Goal: Task Accomplishment & Management: Use online tool/utility

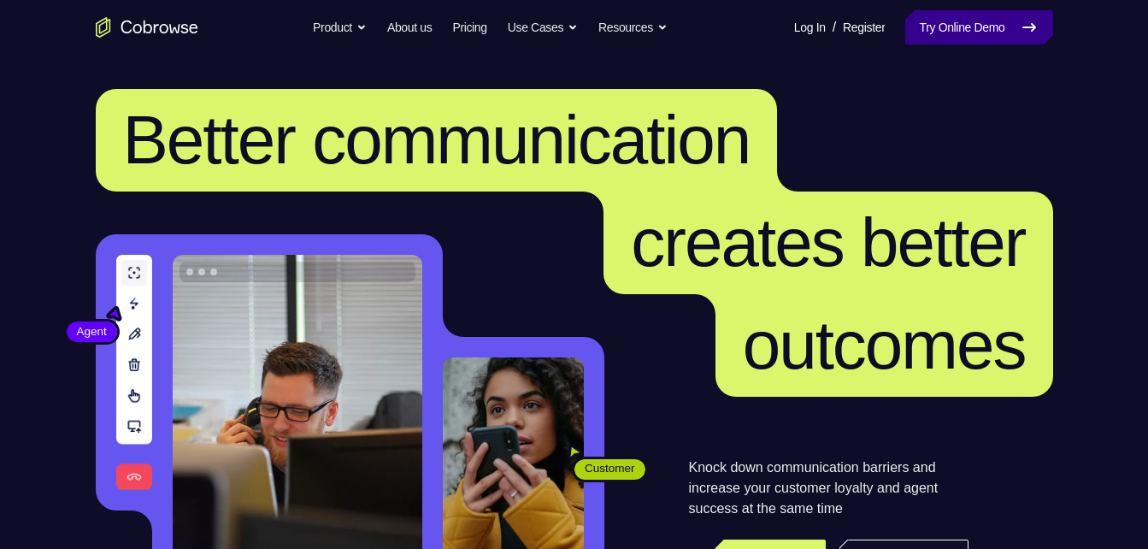
click at [945, 37] on link "Try Online Demo" at bounding box center [978, 27] width 147 height 34
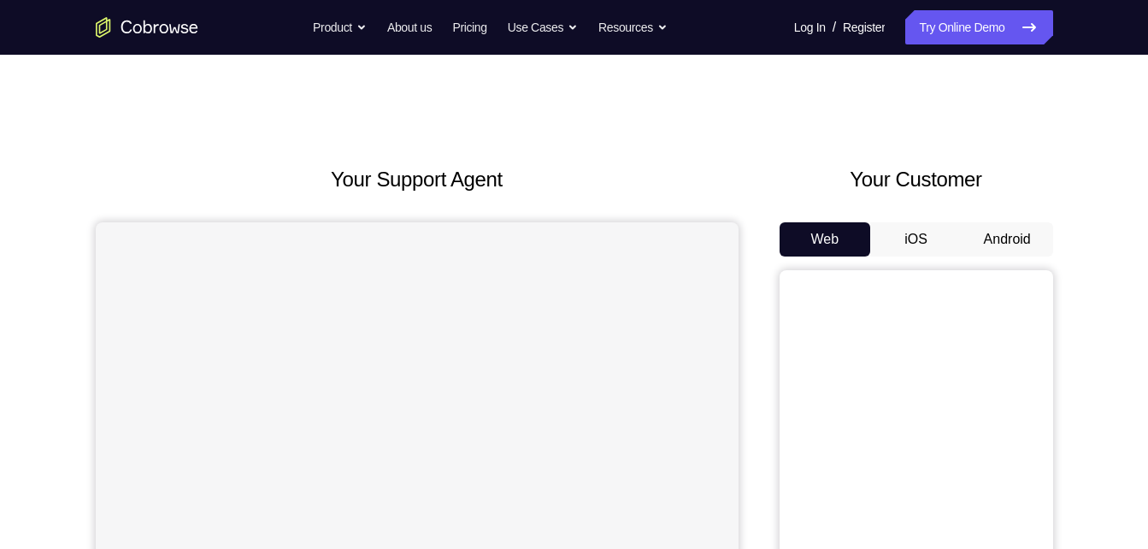
click at [998, 235] on button "Android" at bounding box center [1007, 239] width 91 height 34
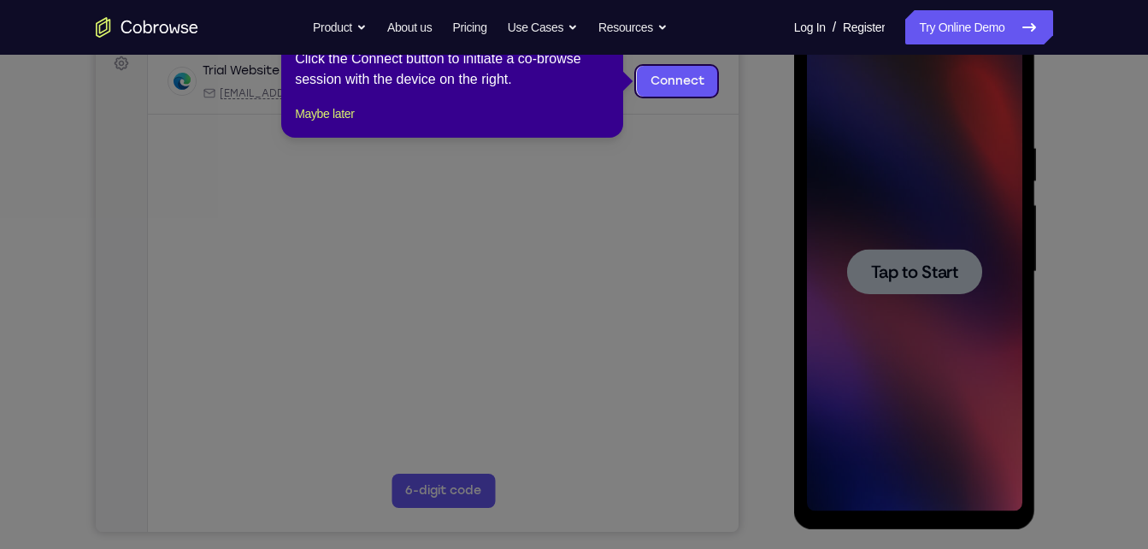
click at [691, 229] on icon at bounding box center [580, 274] width 1161 height 549
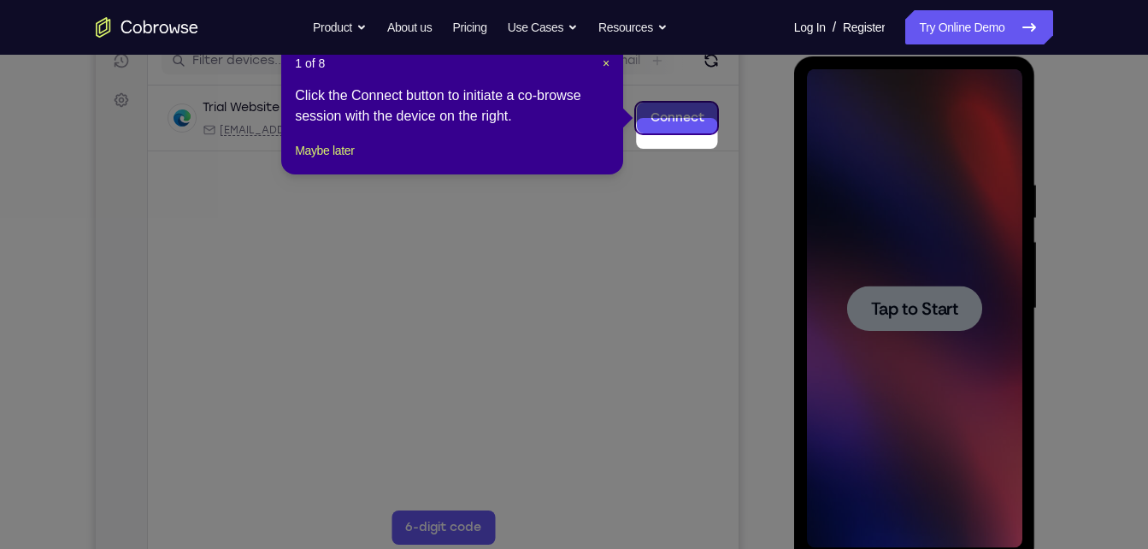
scroll to position [208, 0]
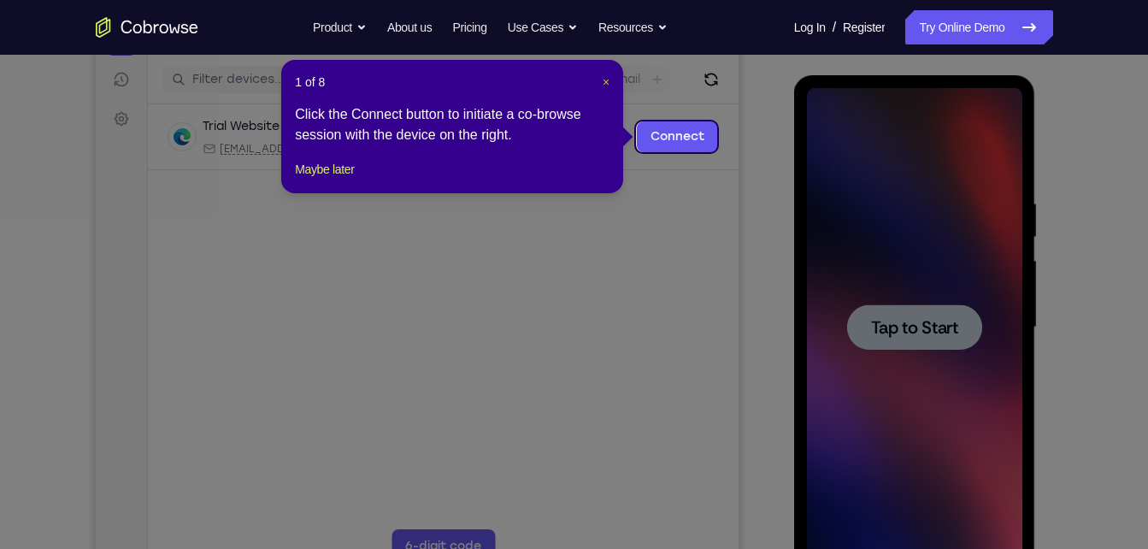
click at [603, 81] on header "1 of 8 ×" at bounding box center [452, 82] width 315 height 17
click at [603, 81] on span "×" at bounding box center [606, 82] width 7 height 14
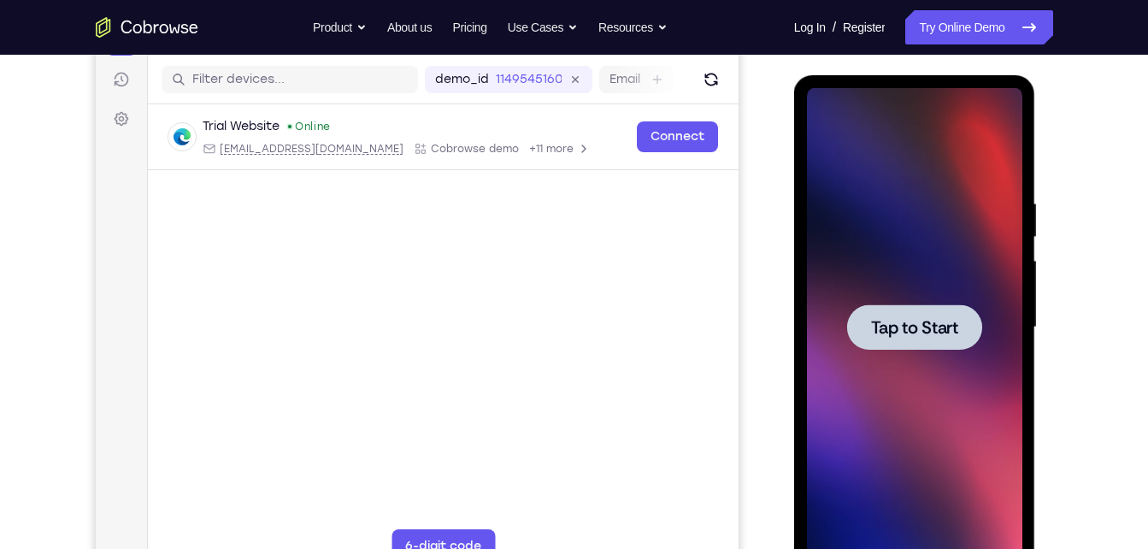
click at [894, 310] on div at bounding box center [914, 326] width 135 height 45
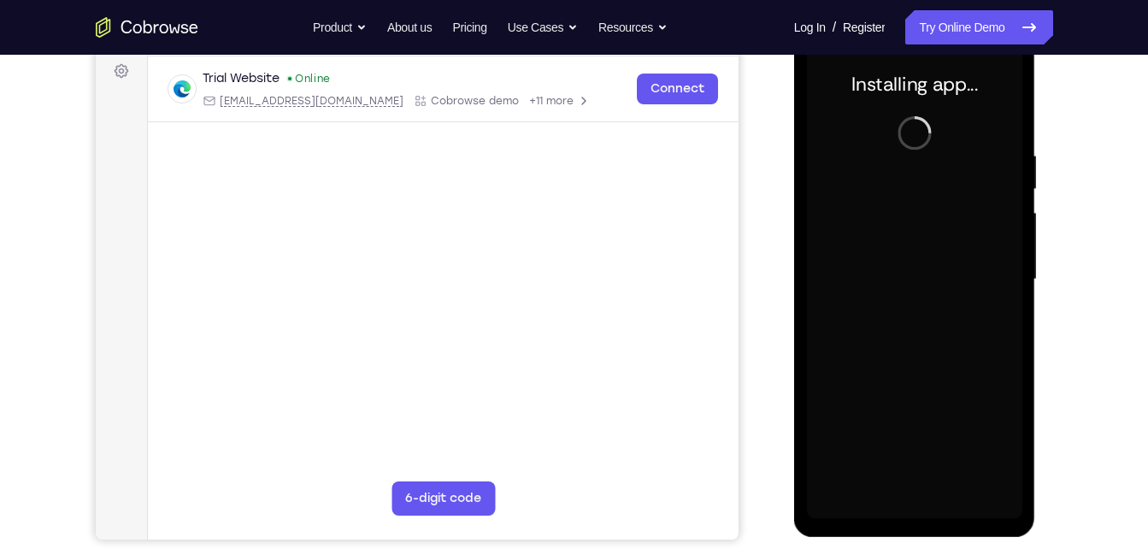
scroll to position [255, 0]
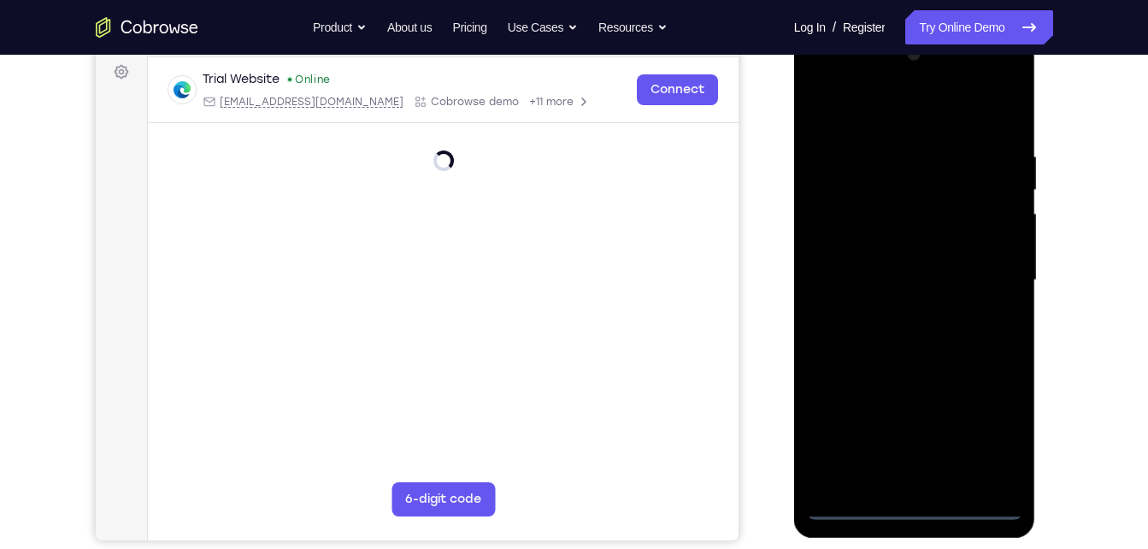
click at [909, 502] on div at bounding box center [914, 280] width 215 height 479
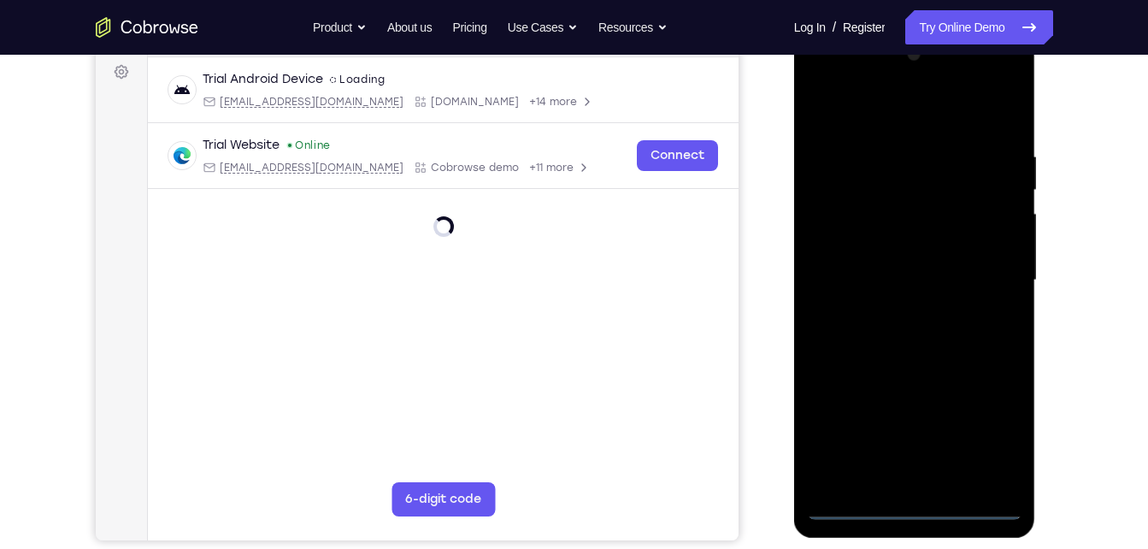
click at [909, 502] on div at bounding box center [914, 280] width 215 height 479
click at [987, 439] on div at bounding box center [914, 280] width 215 height 479
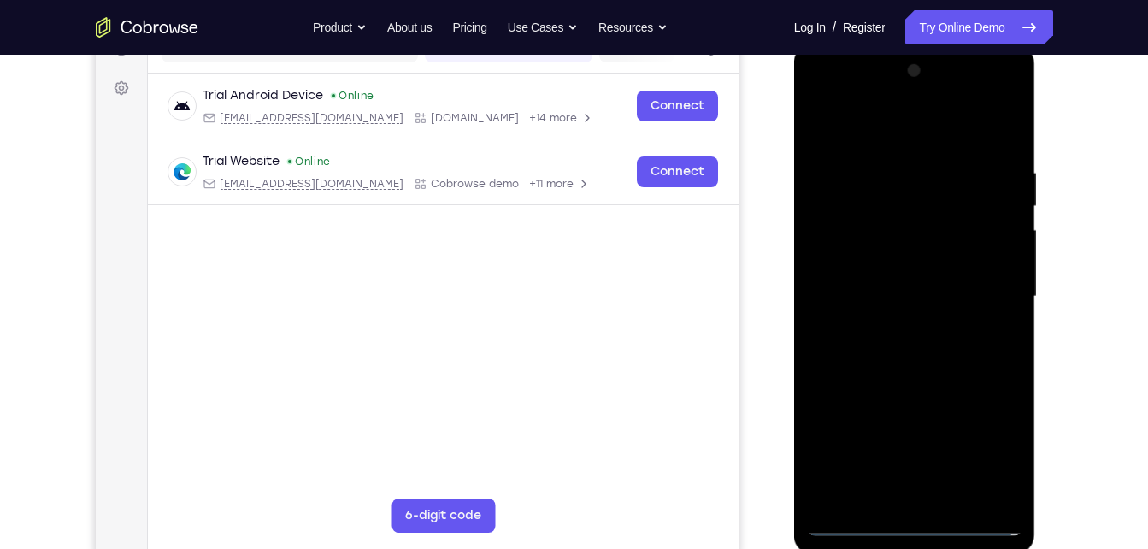
scroll to position [238, 0]
click at [826, 91] on div at bounding box center [914, 297] width 215 height 479
click at [987, 300] on div at bounding box center [914, 297] width 215 height 479
click at [889, 326] on div at bounding box center [914, 297] width 215 height 479
click at [890, 379] on div at bounding box center [914, 297] width 215 height 479
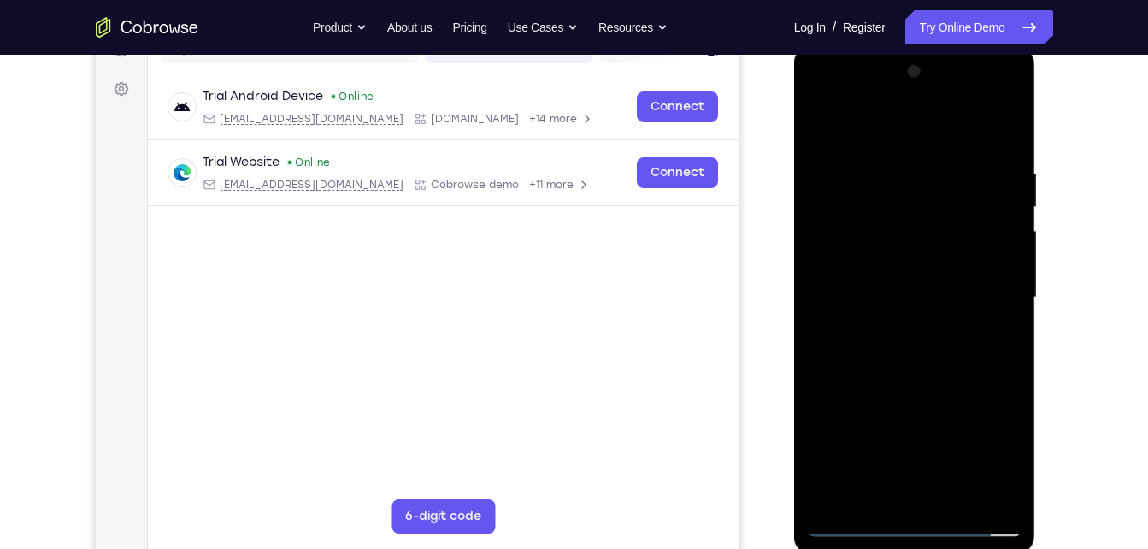
click at [927, 214] on div at bounding box center [914, 297] width 215 height 479
click at [894, 227] on div at bounding box center [914, 297] width 215 height 479
click at [909, 484] on div at bounding box center [914, 297] width 215 height 479
click at [910, 494] on div at bounding box center [914, 297] width 215 height 479
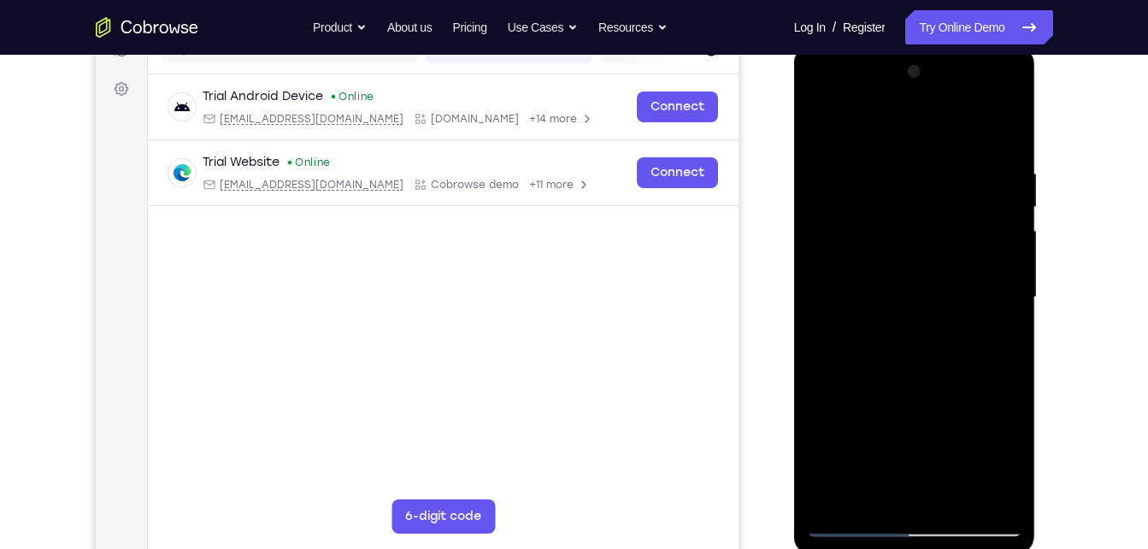
click at [910, 494] on div at bounding box center [914, 297] width 215 height 479
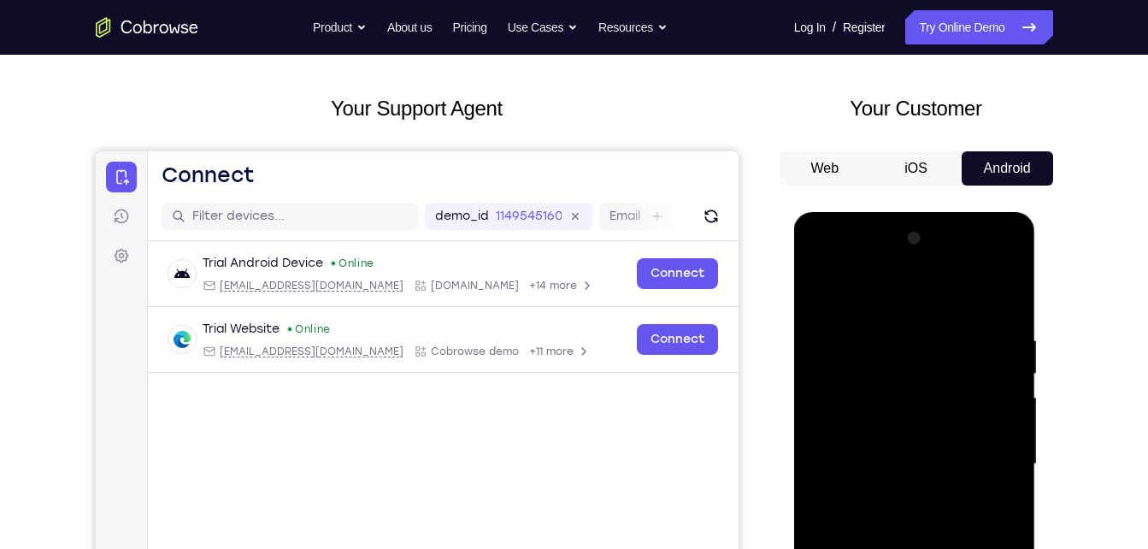
scroll to position [70, 0]
click at [936, 161] on button "iOS" at bounding box center [915, 169] width 91 height 34
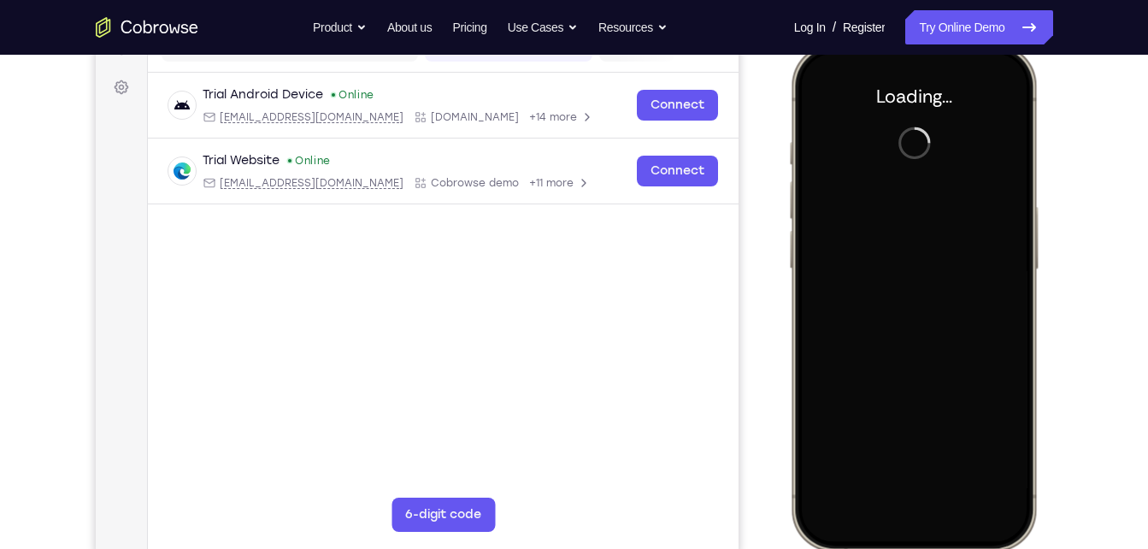
scroll to position [0, 0]
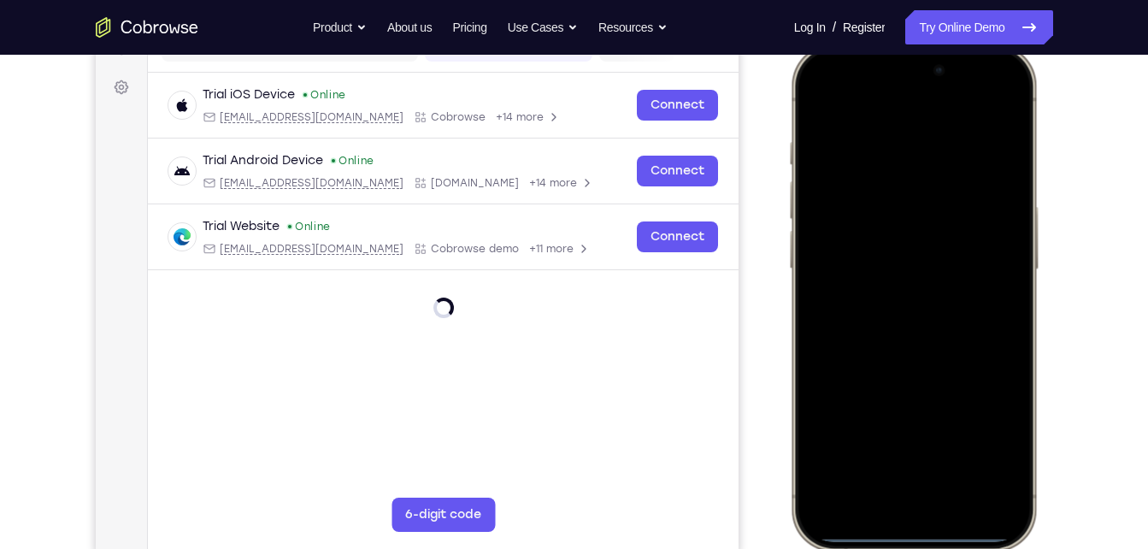
drag, startPoint x: 903, startPoint y: 535, endPoint x: 936, endPoint y: 418, distance: 121.8
click at [936, 418] on div at bounding box center [912, 297] width 225 height 488
drag, startPoint x: 902, startPoint y: 535, endPoint x: 896, endPoint y: 400, distance: 135.2
click at [896, 400] on div at bounding box center [912, 297] width 225 height 488
drag, startPoint x: 924, startPoint y: 499, endPoint x: 954, endPoint y: 51, distance: 448.9
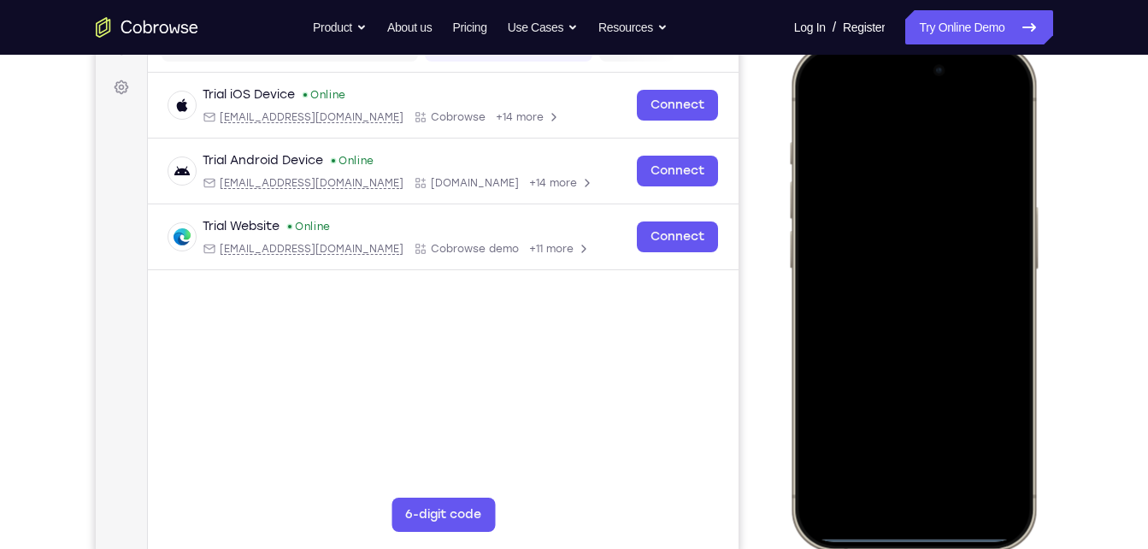
click at [954, 51] on div at bounding box center [912, 298] width 251 height 508
drag, startPoint x: 903, startPoint y: 537, endPoint x: 903, endPoint y: 228, distance: 308.6
click at [903, 228] on div at bounding box center [912, 297] width 225 height 488
drag, startPoint x: 906, startPoint y: 539, endPoint x: 934, endPoint y: 359, distance: 182.5
click at [934, 359] on div at bounding box center [912, 297] width 225 height 488
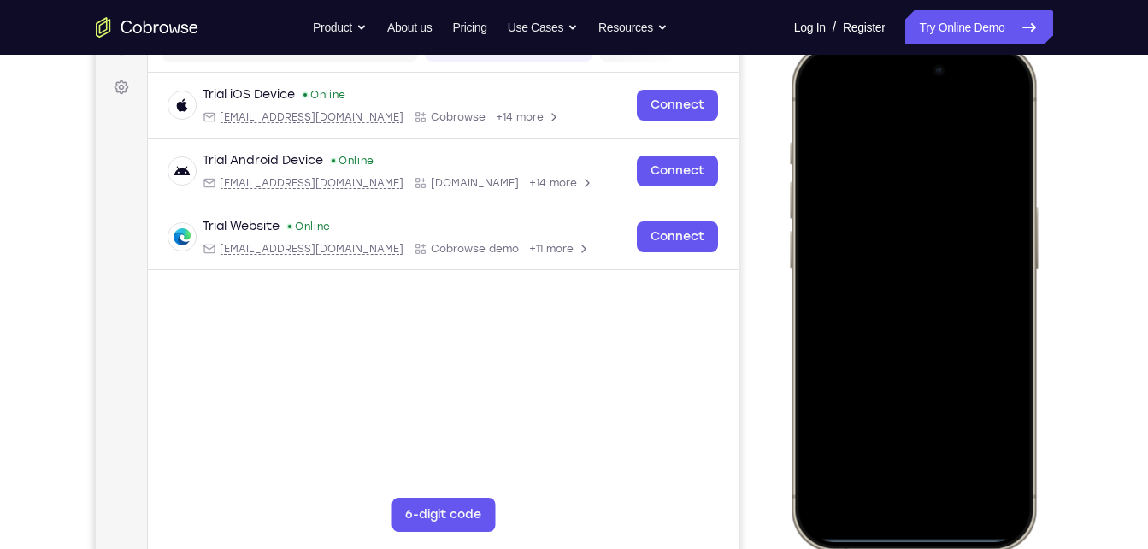
drag, startPoint x: 905, startPoint y: 100, endPoint x: 875, endPoint y: 525, distance: 425.9
click at [875, 525] on div at bounding box center [912, 297] width 225 height 488
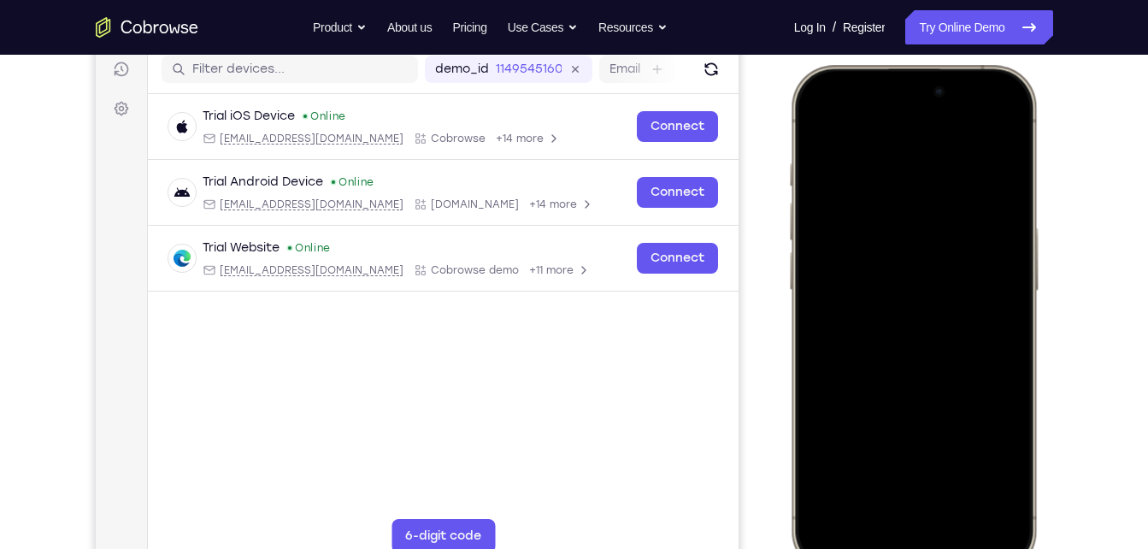
click at [924, 487] on div at bounding box center [912, 318] width 225 height 488
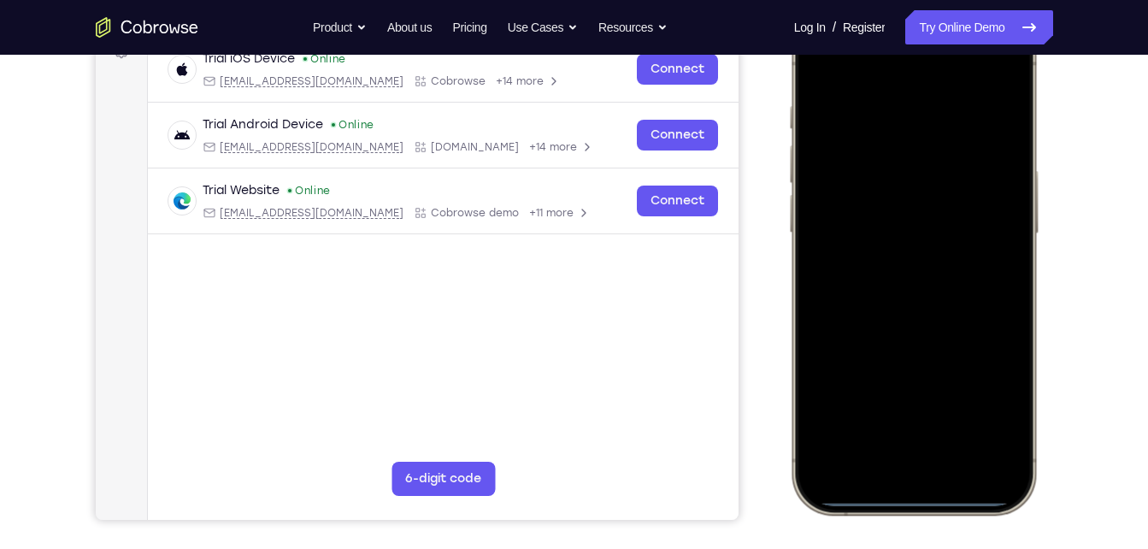
scroll to position [276, 0]
drag, startPoint x: 925, startPoint y: 498, endPoint x: 931, endPoint y: 308, distance: 190.7
click at [931, 308] on div at bounding box center [912, 260] width 225 height 488
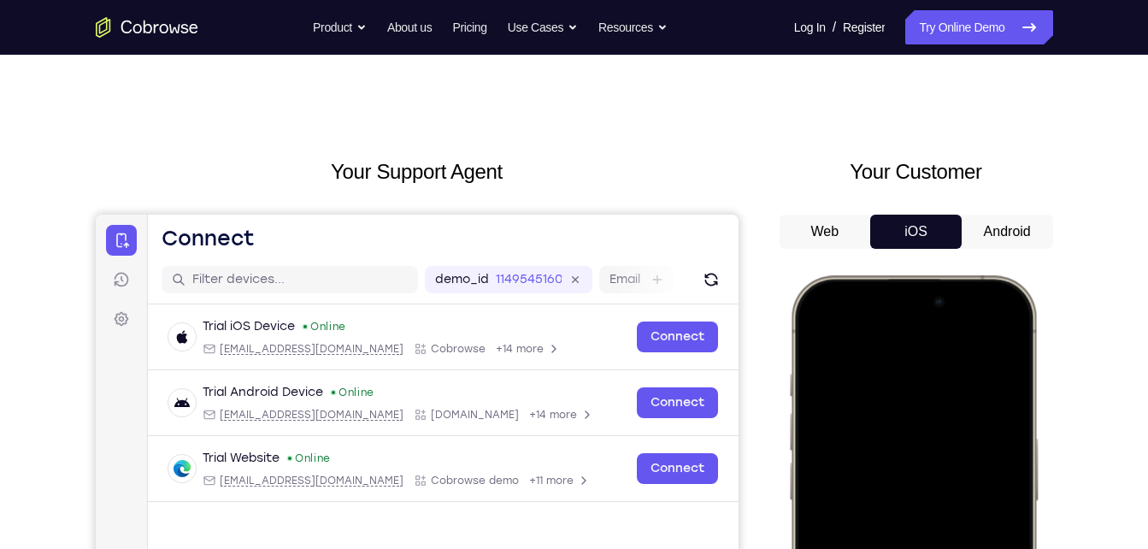
scroll to position [0, 0]
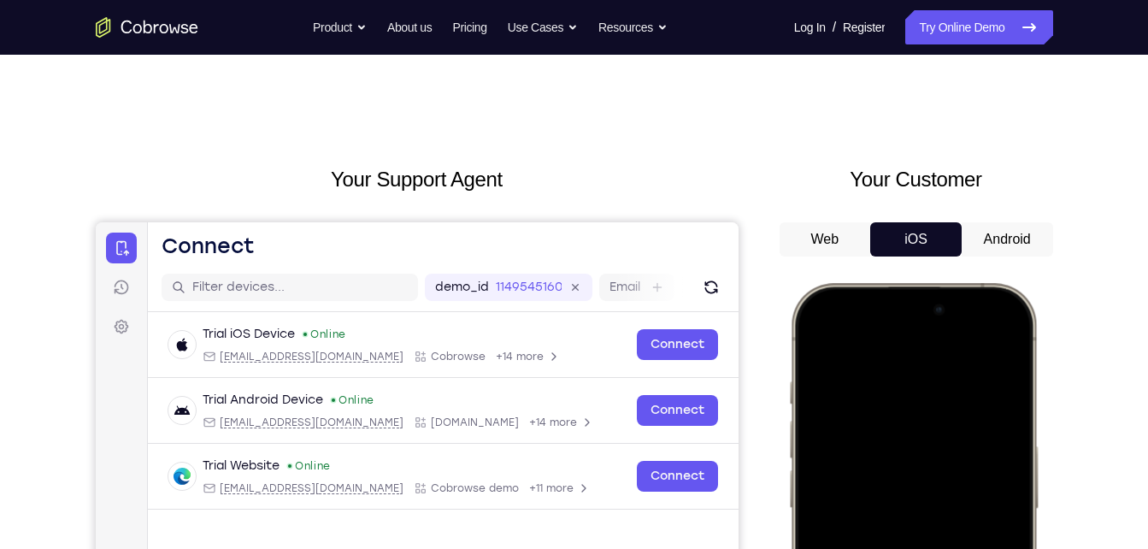
click at [809, 349] on div at bounding box center [912, 536] width 225 height 488
drag, startPoint x: 915, startPoint y: 336, endPoint x: 908, endPoint y: 576, distance: 240.3
click at [908, 548] on div at bounding box center [912, 536] width 225 height 488
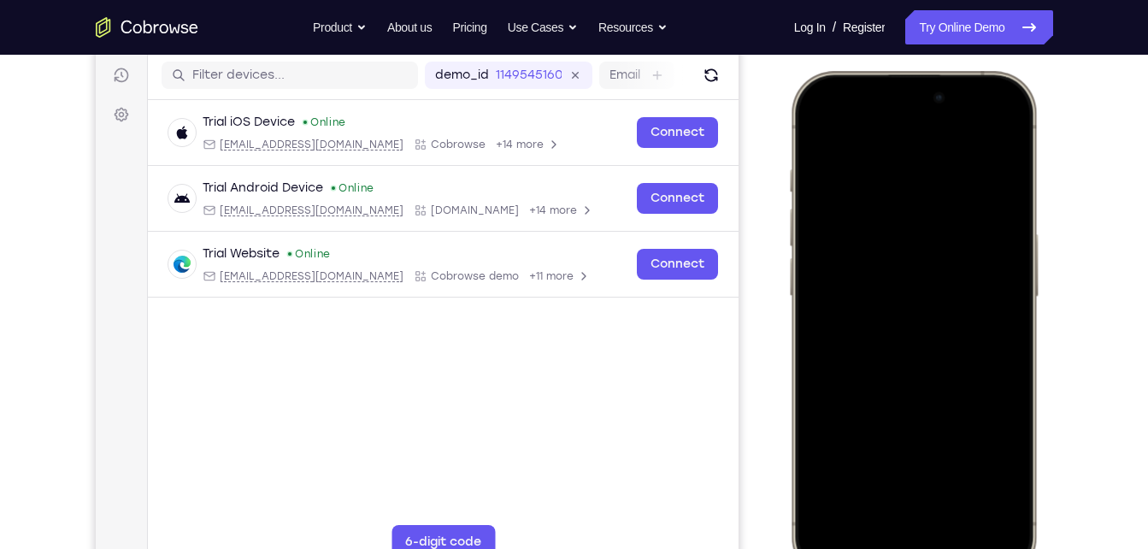
scroll to position [213, 0]
drag, startPoint x: 845, startPoint y: 79, endPoint x: 840, endPoint y: 434, distance: 354.8
click at [840, 434] on div at bounding box center [912, 323] width 225 height 488
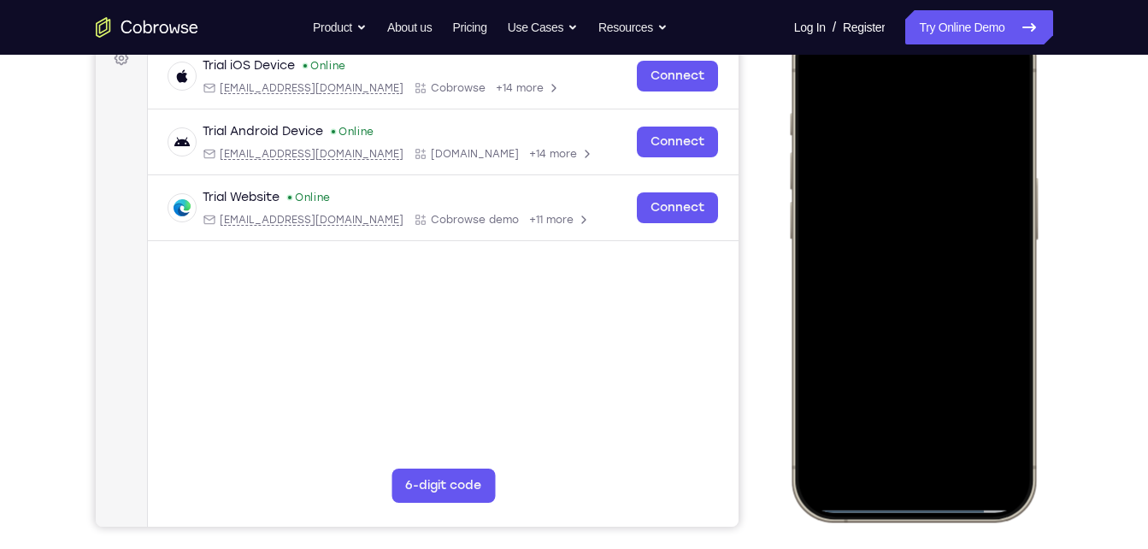
scroll to position [260, 0]
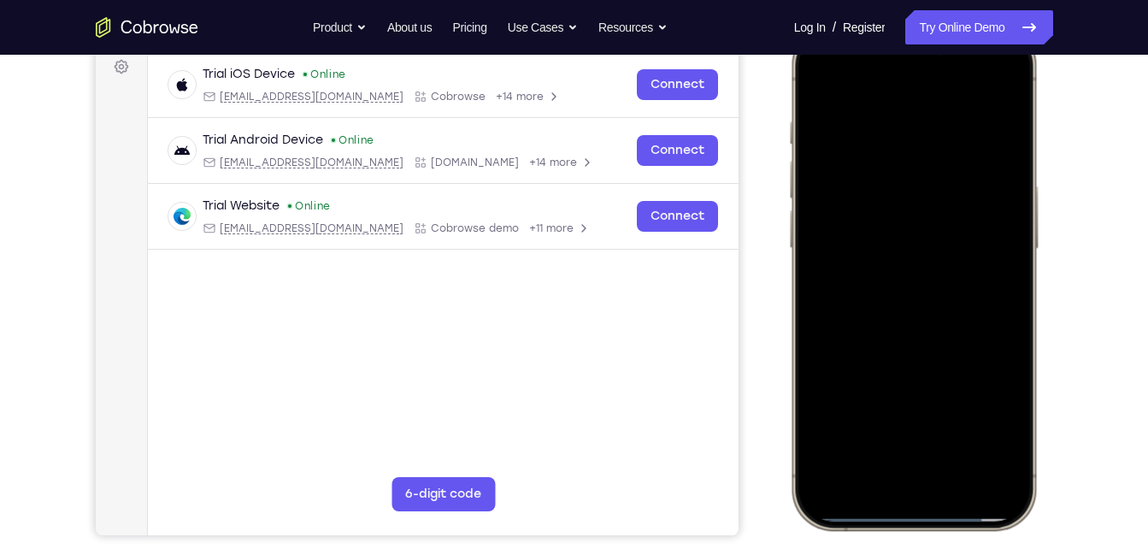
drag, startPoint x: 906, startPoint y: 514, endPoint x: 1030, endPoint y: 109, distance: 423.7
click at [1030, 109] on div at bounding box center [912, 277] width 251 height 508
drag, startPoint x: 910, startPoint y: 518, endPoint x: 927, endPoint y: 362, distance: 156.5
click at [927, 362] on div at bounding box center [912, 276] width 225 height 488
drag, startPoint x: 897, startPoint y: 515, endPoint x: 897, endPoint y: 362, distance: 153.0
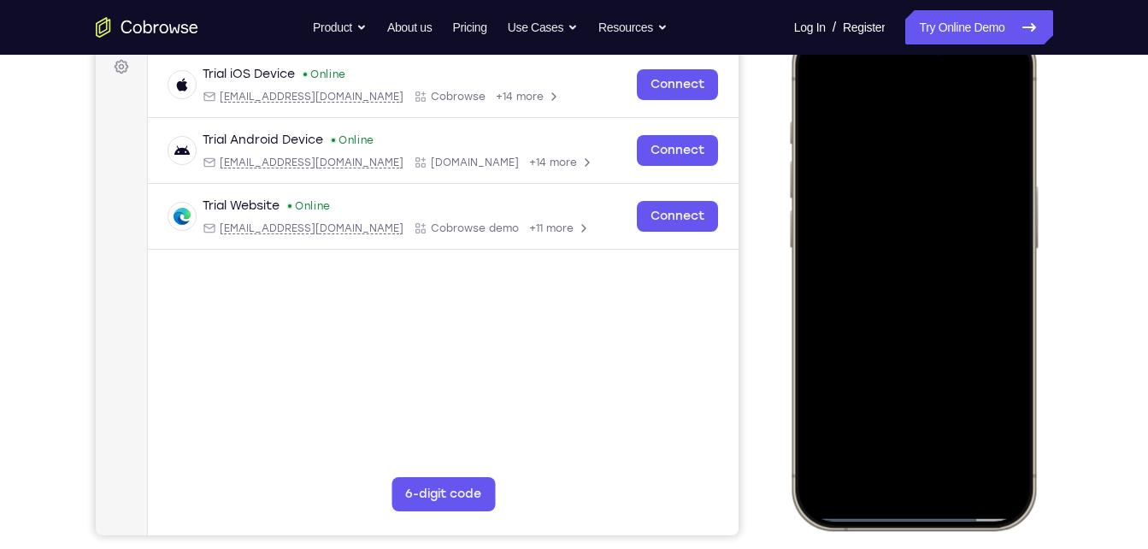
click at [897, 362] on div at bounding box center [912, 276] width 225 height 488
drag, startPoint x: 906, startPoint y: 516, endPoint x: 899, endPoint y: 365, distance: 151.4
click at [899, 365] on div at bounding box center [912, 276] width 225 height 488
drag, startPoint x: 903, startPoint y: 514, endPoint x: 909, endPoint y: 395, distance: 119.0
click at [909, 395] on div at bounding box center [912, 276] width 225 height 488
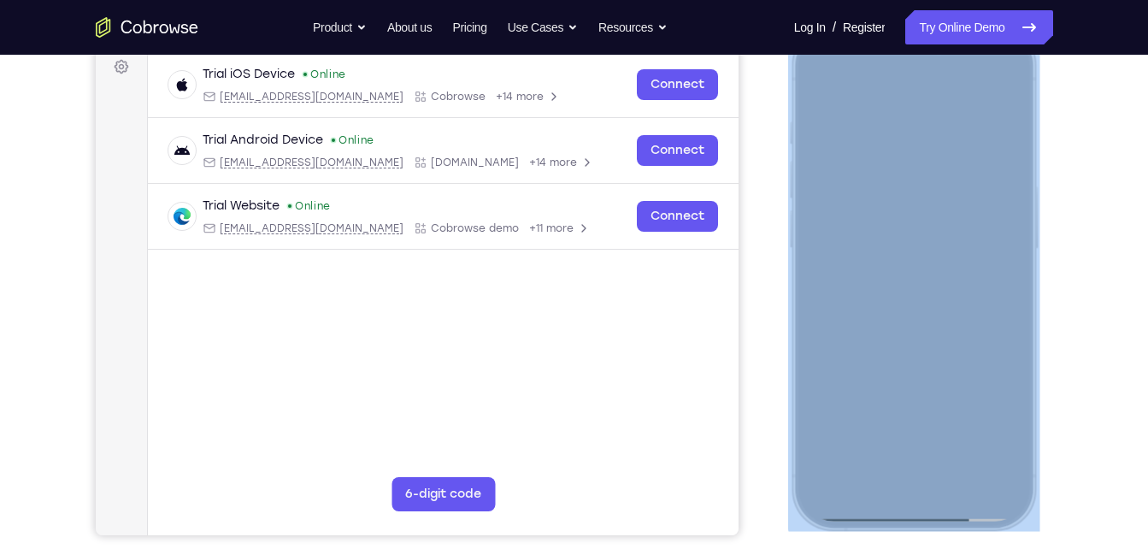
drag, startPoint x: 915, startPoint y: 526, endPoint x: 907, endPoint y: 456, distance: 70.5
click at [907, 456] on div at bounding box center [912, 277] width 251 height 508
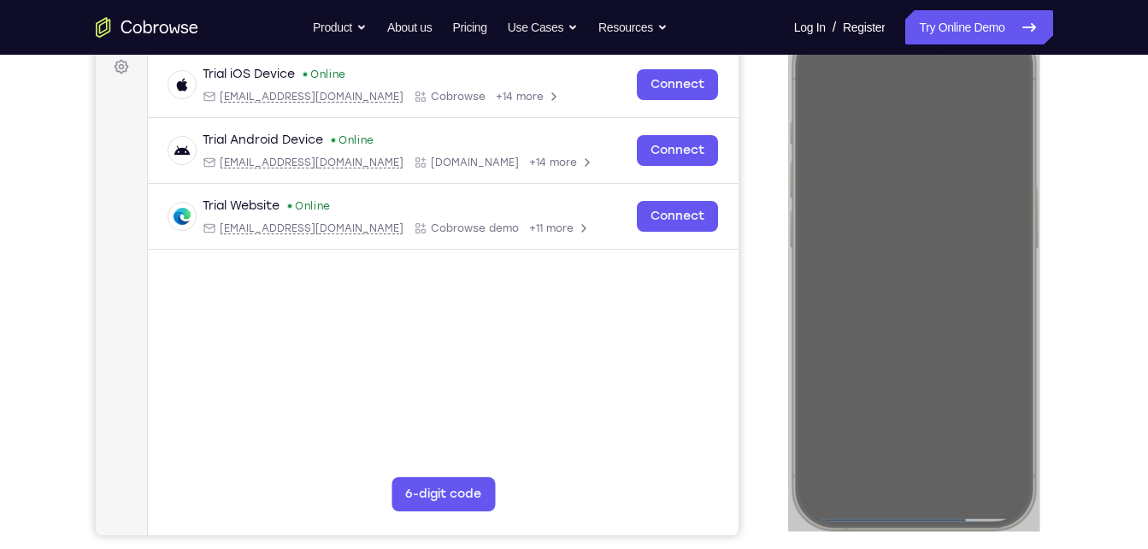
drag, startPoint x: 215, startPoint y: 395, endPoint x: 711, endPoint y: 427, distance: 497.6
click at [711, 427] on main "demo_id 1149545160 1149545160 Email User ID Device ID Device name 6-digit code …" at bounding box center [442, 289] width 591 height 573
drag, startPoint x: 1114, startPoint y: 462, endPoint x: 244, endPoint y: 454, distance: 869.3
click at [1114, 462] on div "Your Support Agent Your Customer Web iOS Android Next Steps We’d be happy to gi…" at bounding box center [574, 358] width 1094 height 1127
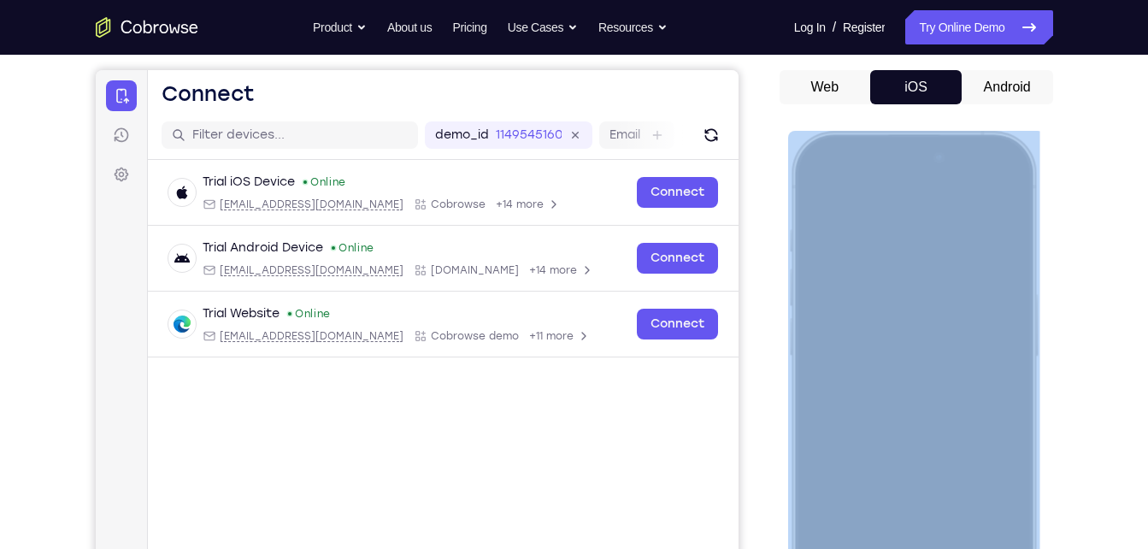
scroll to position [151, 0]
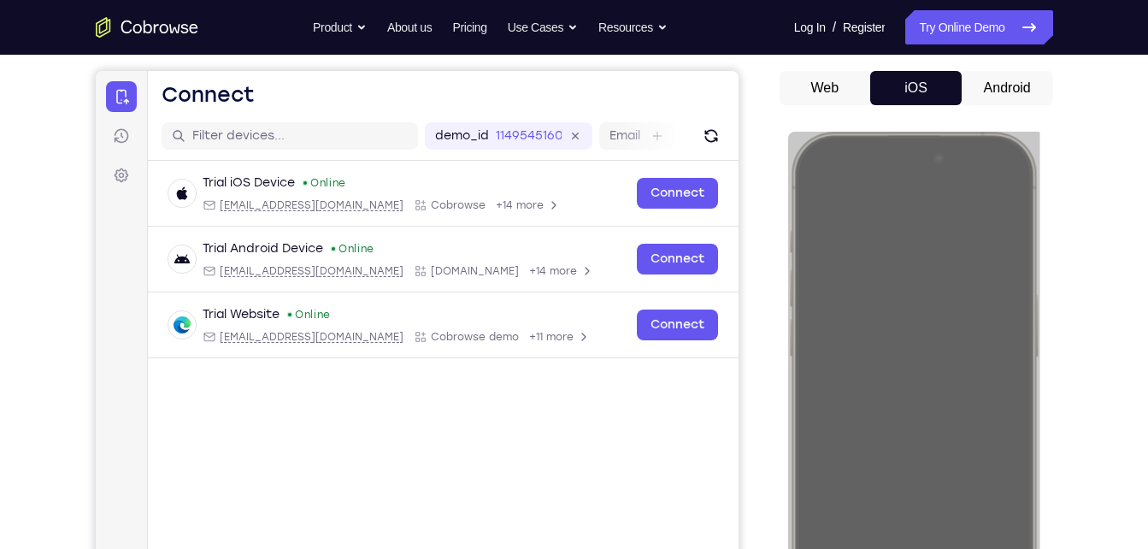
click at [1009, 86] on button "Android" at bounding box center [1007, 88] width 91 height 34
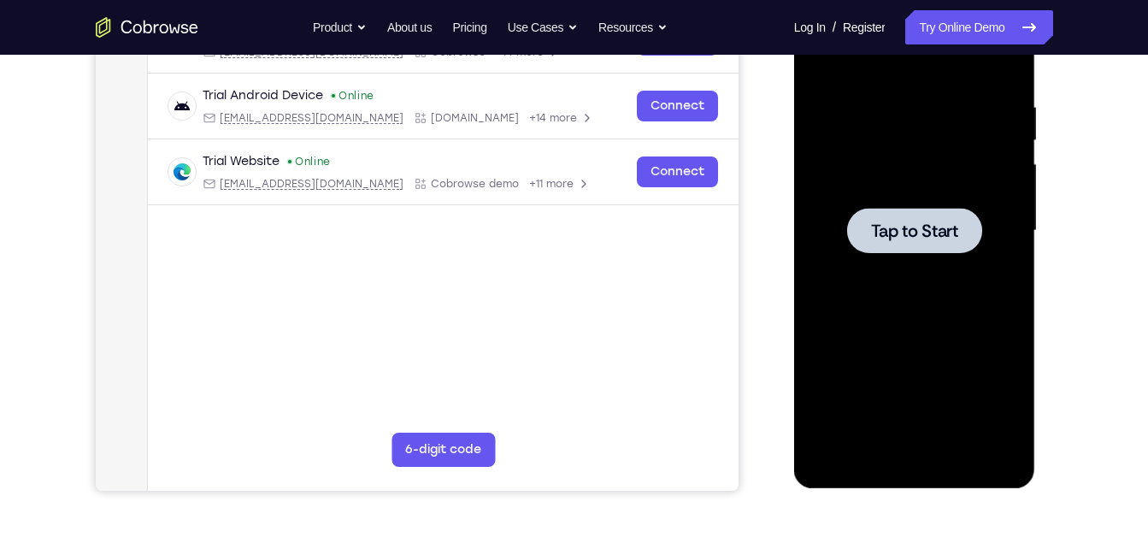
scroll to position [317, 0]
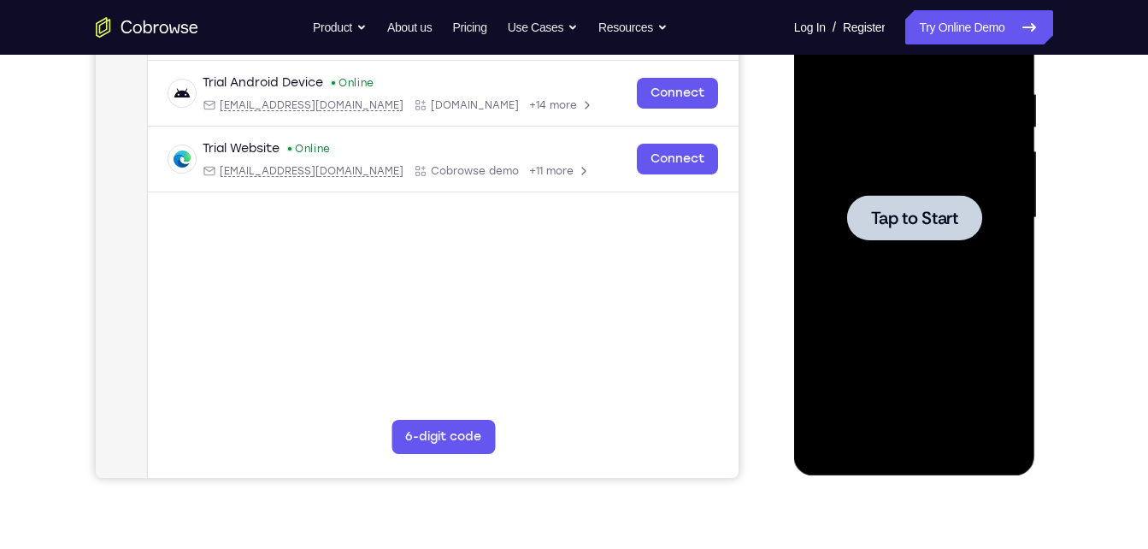
click at [941, 181] on div at bounding box center [914, 218] width 215 height 479
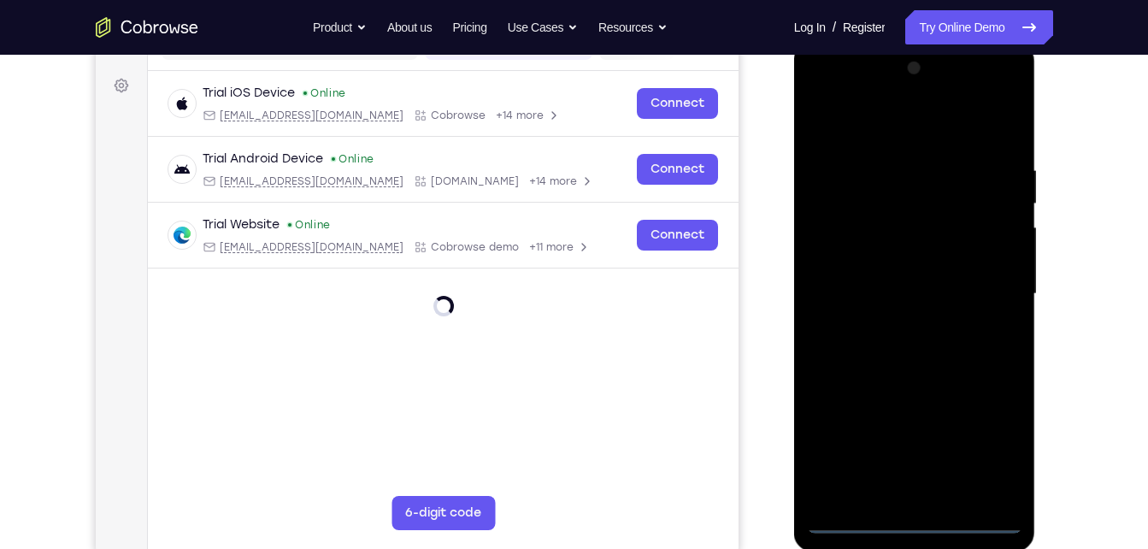
scroll to position [240, 0]
click at [904, 510] on div at bounding box center [914, 295] width 215 height 479
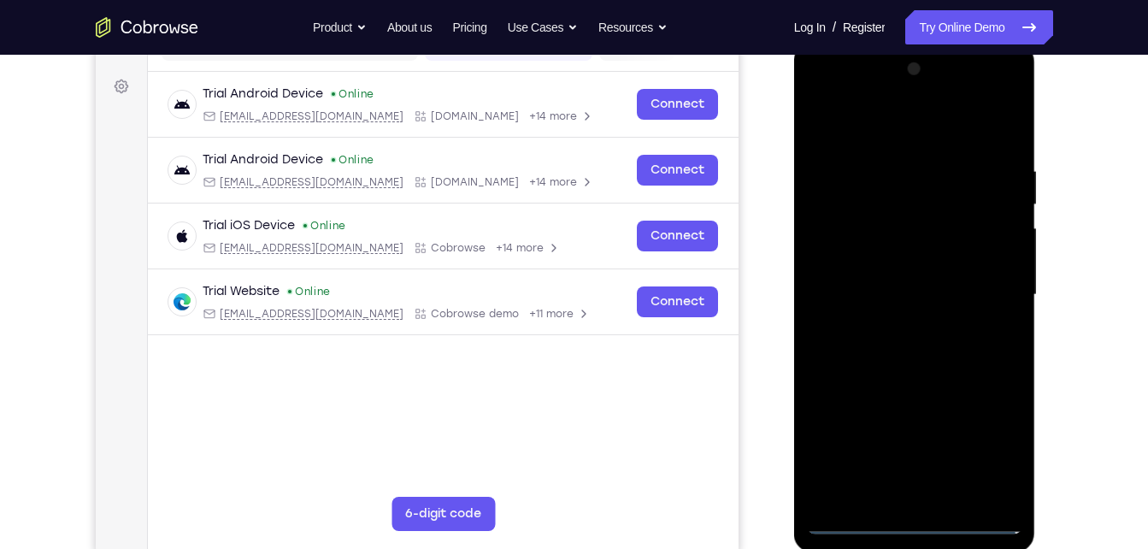
click at [915, 517] on div at bounding box center [914, 295] width 215 height 479
click at [996, 458] on div at bounding box center [914, 295] width 215 height 479
click at [821, 90] on div at bounding box center [914, 295] width 215 height 479
click at [980, 280] on div at bounding box center [914, 295] width 215 height 479
click at [897, 326] on div at bounding box center [914, 295] width 215 height 479
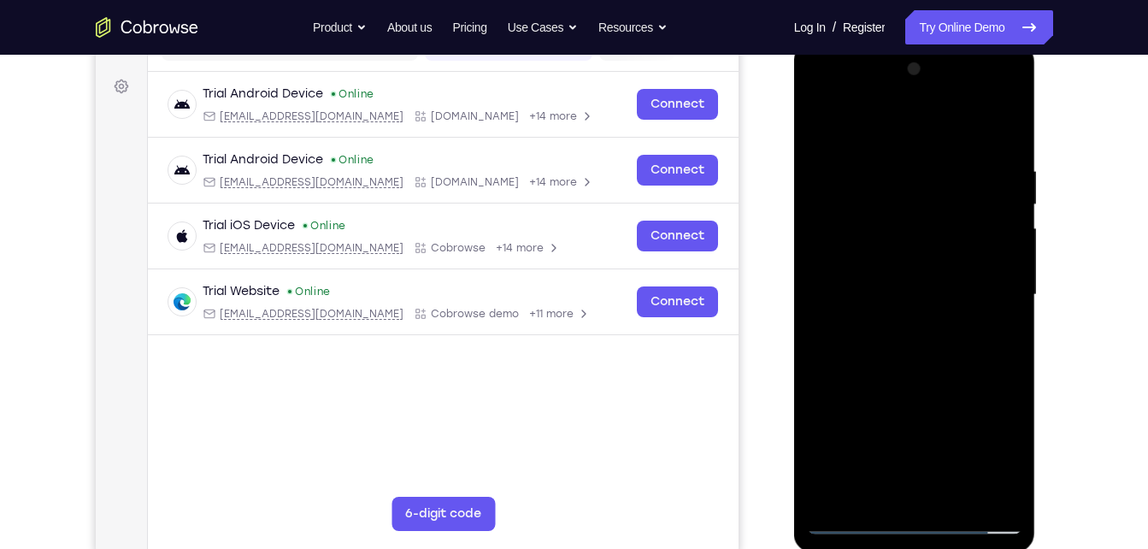
click at [928, 276] on div at bounding box center [914, 295] width 215 height 479
click at [899, 248] on div at bounding box center [914, 295] width 215 height 479
click at [890, 291] on div at bounding box center [914, 295] width 215 height 479
click at [906, 294] on div at bounding box center [914, 295] width 215 height 479
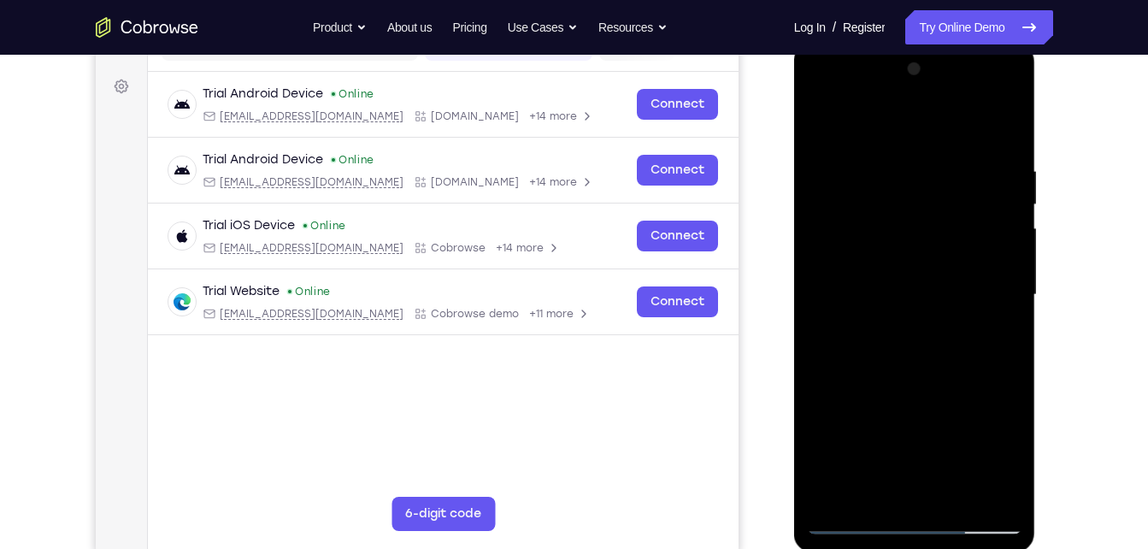
drag, startPoint x: 899, startPoint y: 129, endPoint x: 929, endPoint y: 25, distance: 108.5
click at [929, 43] on html "Online web based iOS Simulators and Android Emulators. Run iPhone, iPad, Mobile…" at bounding box center [916, 299] width 244 height 513
click at [824, 119] on div at bounding box center [914, 295] width 215 height 479
click at [911, 262] on div at bounding box center [914, 295] width 215 height 479
click at [931, 298] on div at bounding box center [914, 295] width 215 height 479
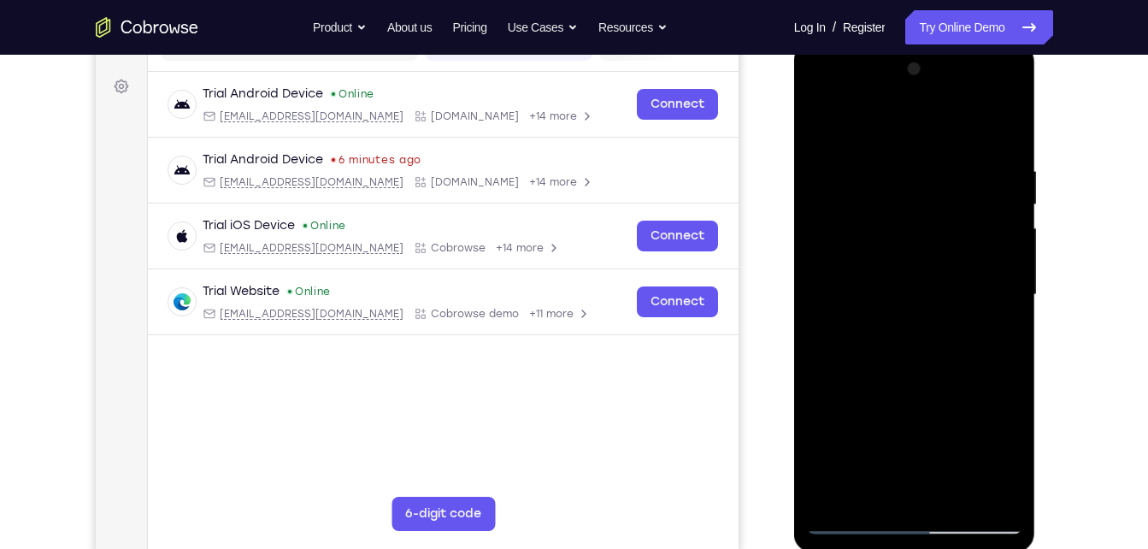
click at [860, 179] on div at bounding box center [914, 295] width 215 height 479
click at [853, 191] on div at bounding box center [914, 295] width 215 height 479
click at [908, 232] on div at bounding box center [914, 295] width 215 height 479
click at [915, 370] on div at bounding box center [914, 295] width 215 height 479
click at [951, 484] on div at bounding box center [914, 295] width 215 height 479
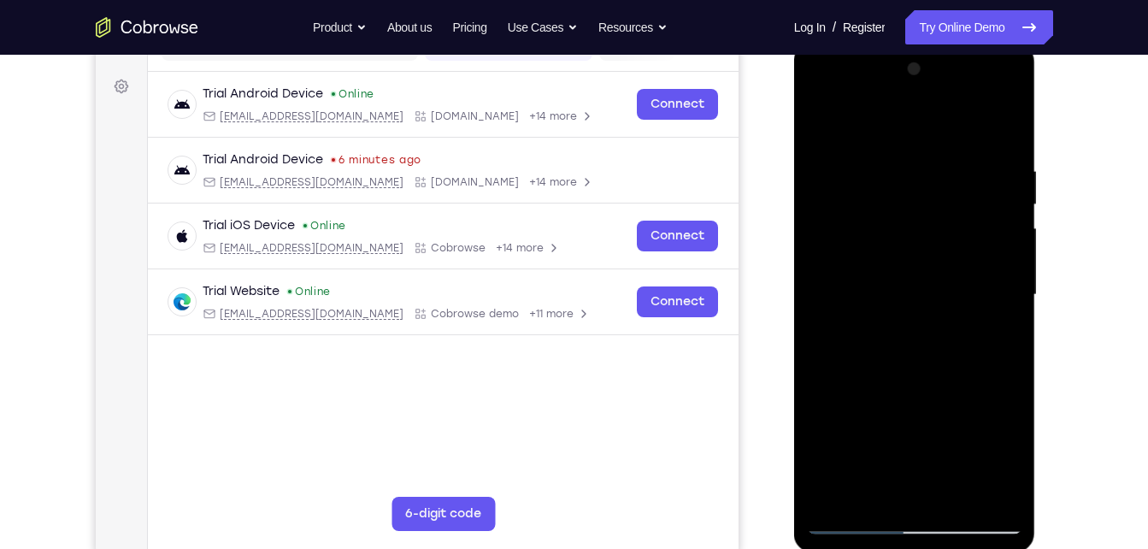
click at [952, 491] on div at bounding box center [914, 295] width 215 height 479
click at [909, 385] on div at bounding box center [914, 295] width 215 height 479
click at [921, 290] on div at bounding box center [914, 295] width 215 height 479
click at [882, 286] on div at bounding box center [914, 295] width 215 height 479
click at [824, 121] on div at bounding box center [914, 295] width 215 height 479
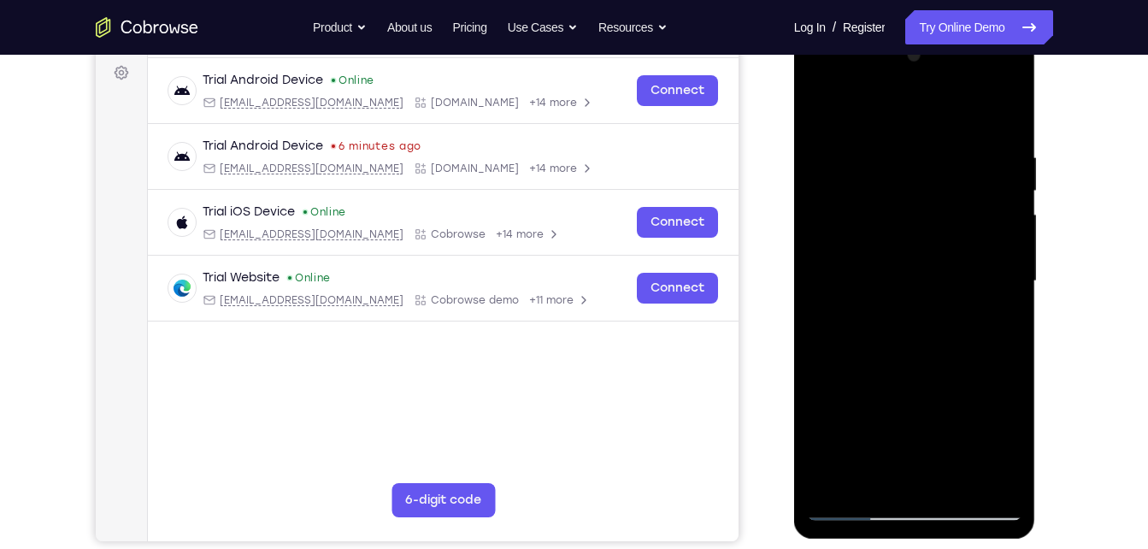
scroll to position [248, 0]
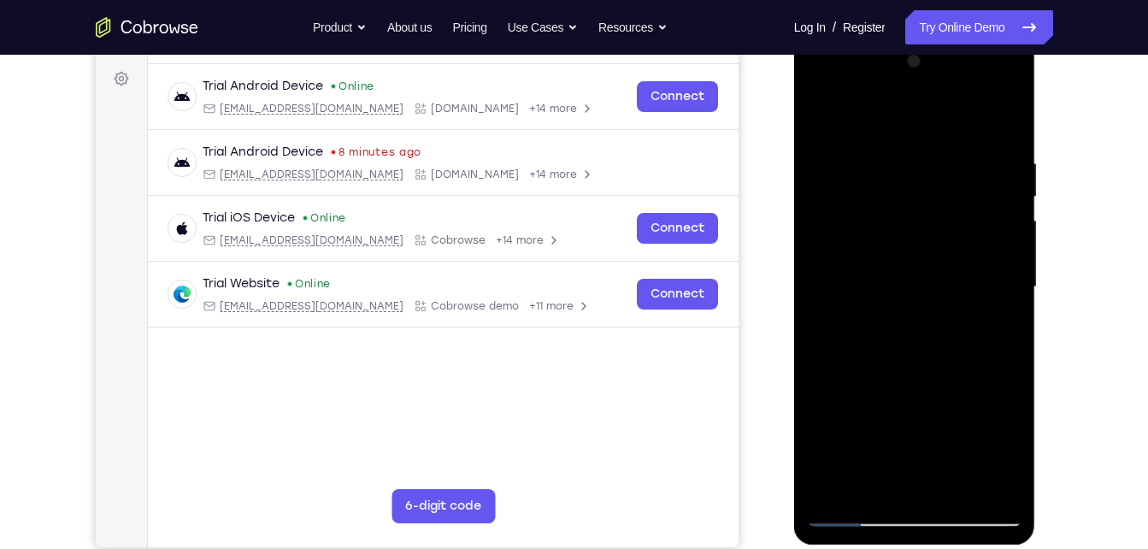
drag, startPoint x: 921, startPoint y: 286, endPoint x: 915, endPoint y: 480, distance: 193.2
click at [915, 480] on div at bounding box center [914, 287] width 215 height 479
drag, startPoint x: 937, startPoint y: 423, endPoint x: 967, endPoint y: 252, distance: 173.6
click at [967, 252] on div at bounding box center [914, 287] width 215 height 479
drag, startPoint x: 921, startPoint y: 376, endPoint x: 951, endPoint y: 237, distance: 142.5
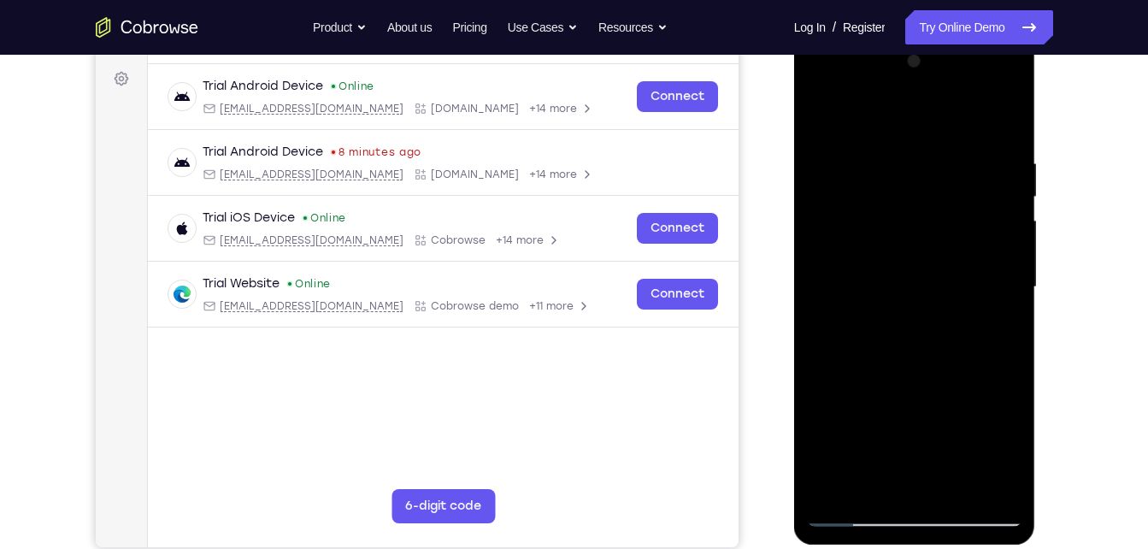
click at [951, 237] on div at bounding box center [914, 287] width 215 height 479
drag, startPoint x: 920, startPoint y: 398, endPoint x: 920, endPoint y: 502, distance: 103.4
click at [920, 502] on div at bounding box center [914, 287] width 215 height 479
